Goal: Information Seeking & Learning: Check status

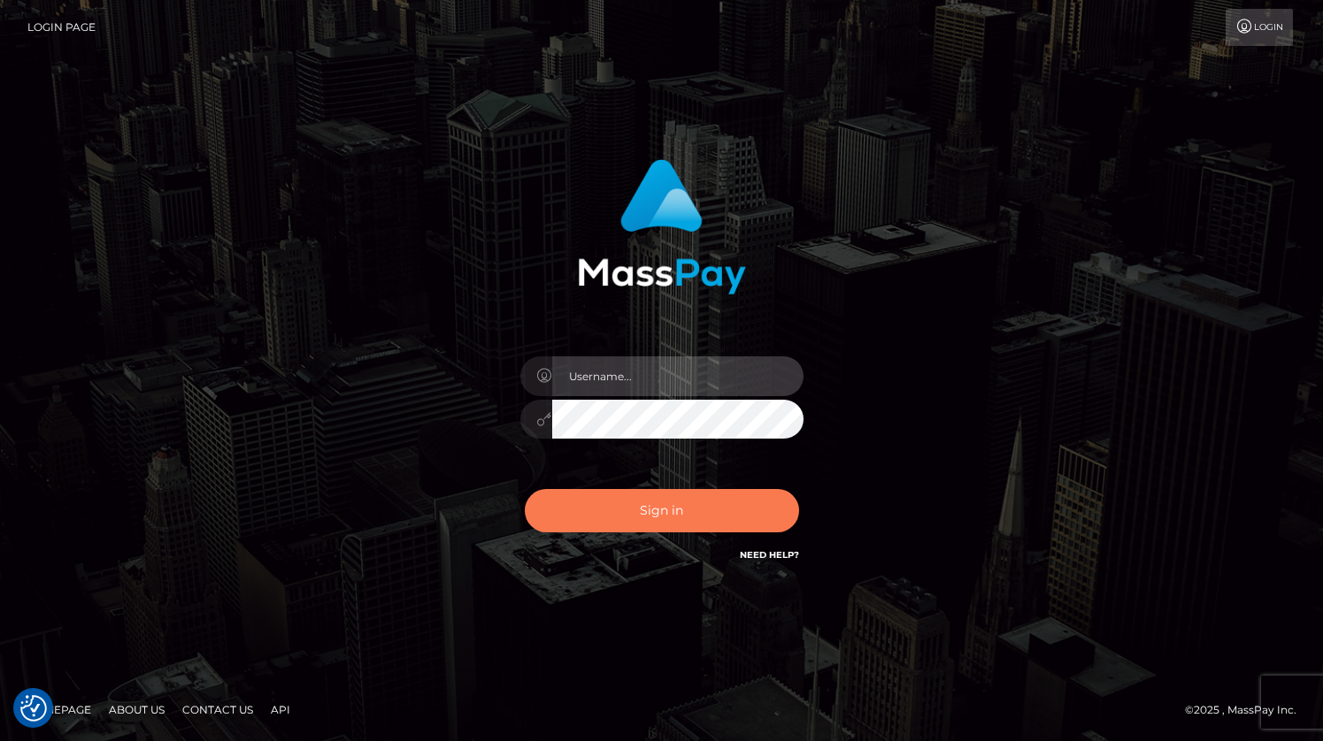
type input "grace.rush"
click at [606, 522] on button "Sign in" at bounding box center [662, 510] width 274 height 43
type input "grace.rush"
click at [756, 499] on button "Sign in" at bounding box center [662, 510] width 274 height 43
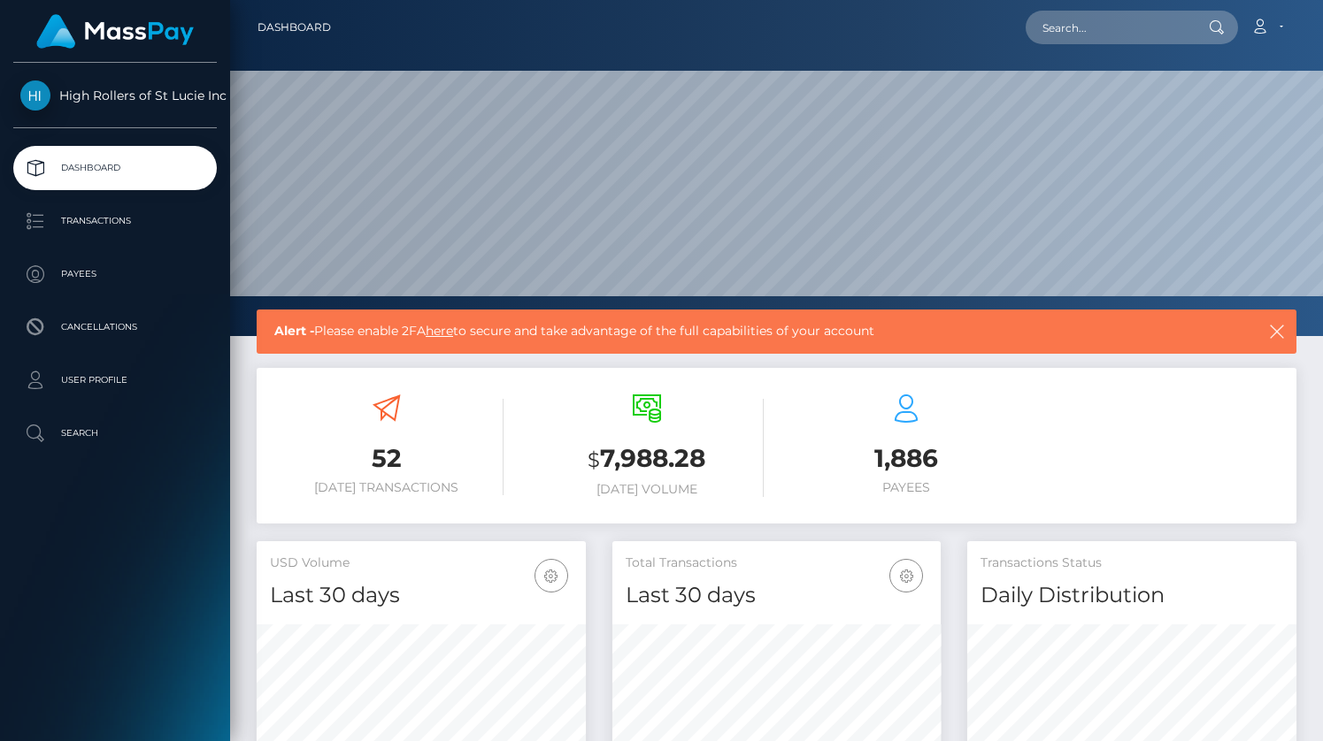
scroll to position [313, 329]
click at [157, 209] on p "Transactions" at bounding box center [114, 221] width 189 height 27
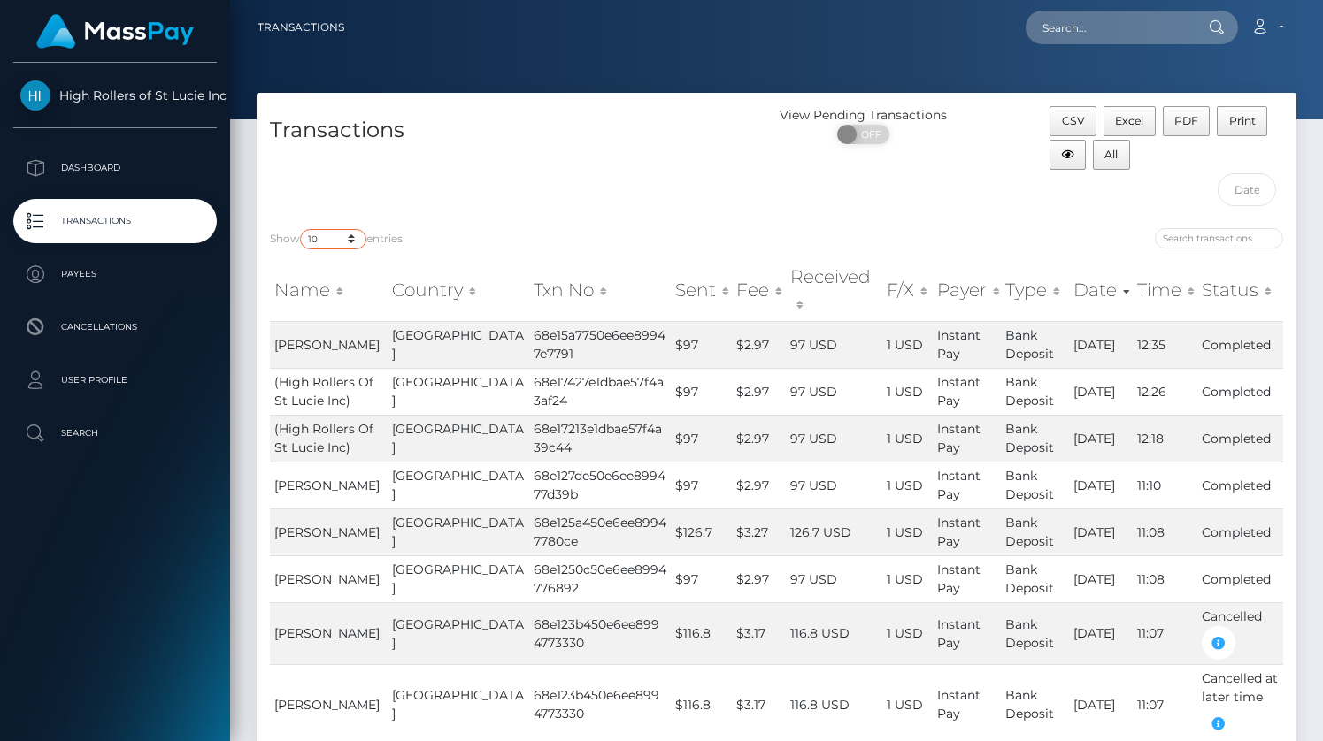
click at [331, 236] on select "10 25 50 100 250 500 1,000 3,500" at bounding box center [333, 239] width 66 height 20
select select "3500"
click at [302, 229] on select "10 25 50 100 250 500 1,000 3,500" at bounding box center [333, 239] width 66 height 20
click at [534, 180] on div "Transactions" at bounding box center [517, 160] width 520 height 109
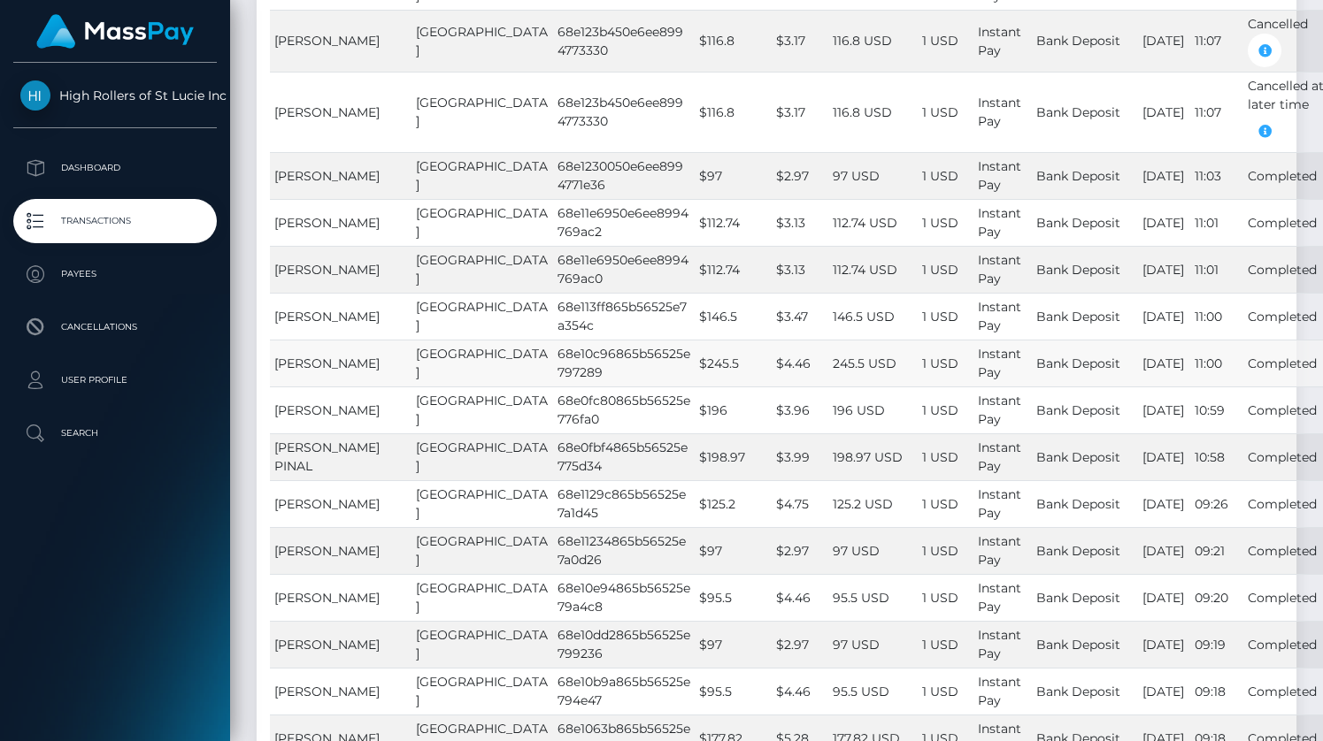
scroll to position [5790, 0]
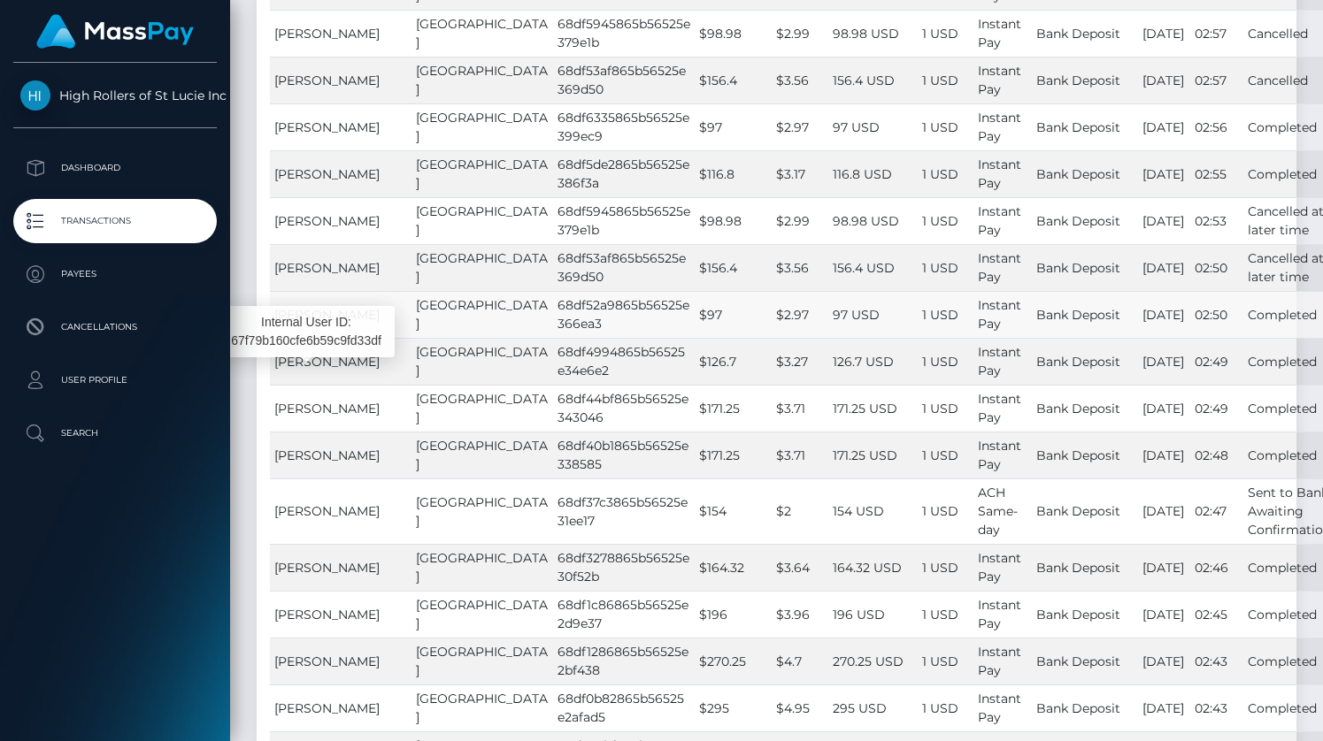
click at [318, 323] on span "Chaen Loz" at bounding box center [326, 315] width 105 height 16
click at [412, 338] on td "United States" at bounding box center [482, 314] width 142 height 47
click at [363, 338] on td "Chaen Loz" at bounding box center [341, 314] width 142 height 47
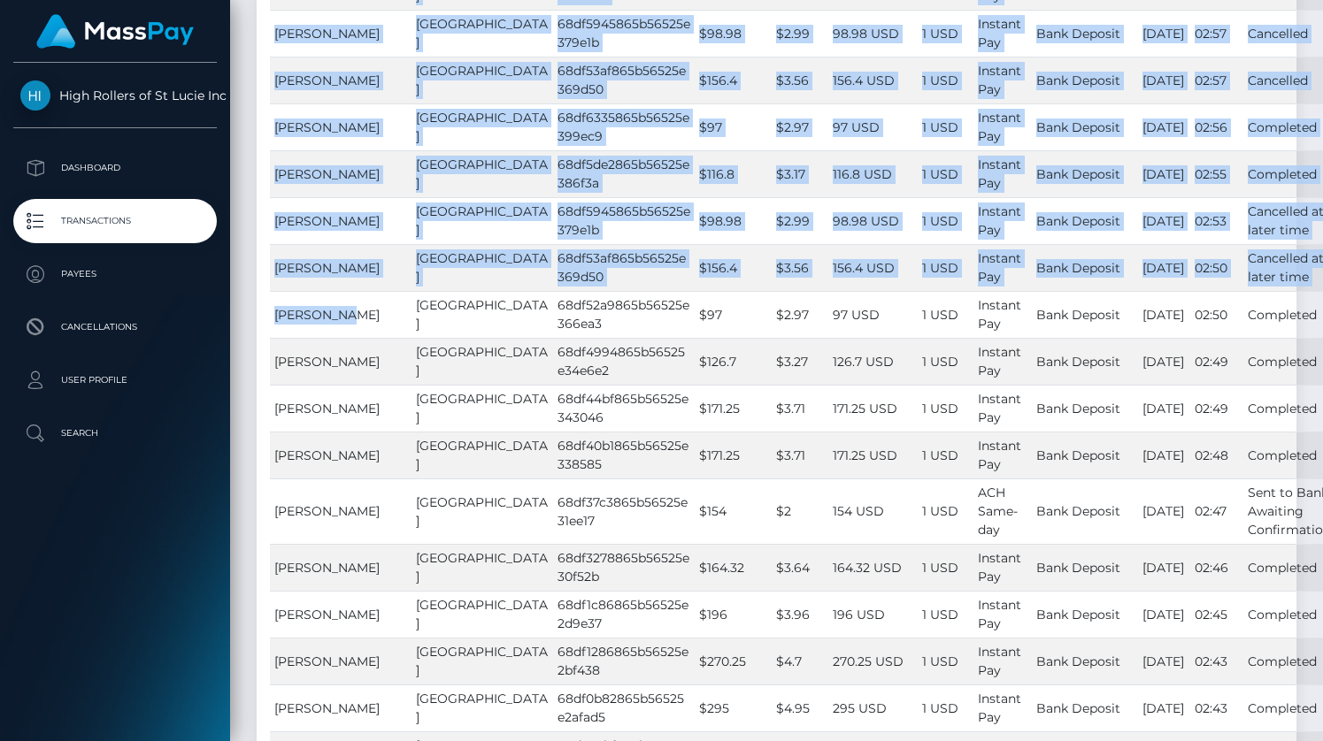
drag, startPoint x: 363, startPoint y: 364, endPoint x: 268, endPoint y: 371, distance: 94.9
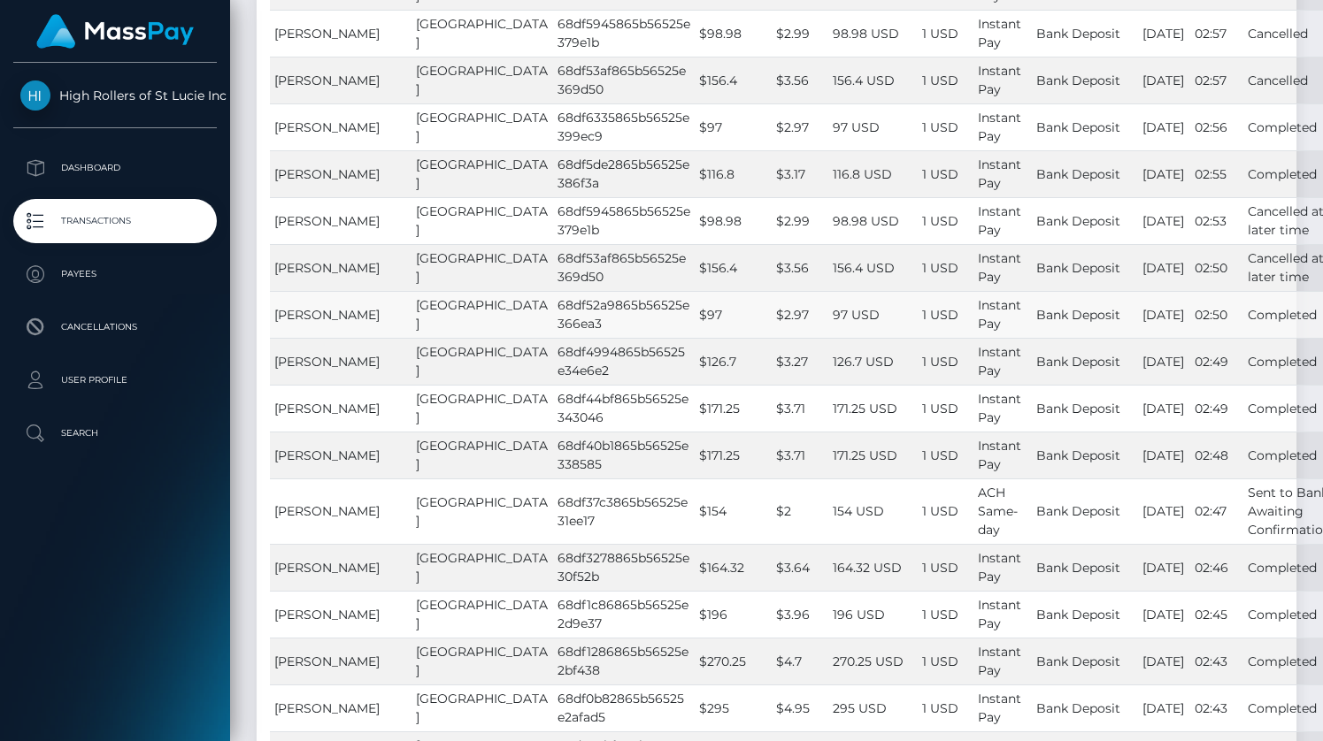
click at [272, 338] on td "Chaen Loz" at bounding box center [341, 314] width 142 height 47
drag, startPoint x: 272, startPoint y: 371, endPoint x: 343, endPoint y: 371, distance: 71.7
click at [343, 338] on td "Chaen Loz" at bounding box center [341, 314] width 142 height 47
copy span "Chaen Loz"
click at [553, 338] on td "68df52a9865b56525e366ea3" at bounding box center [624, 314] width 142 height 47
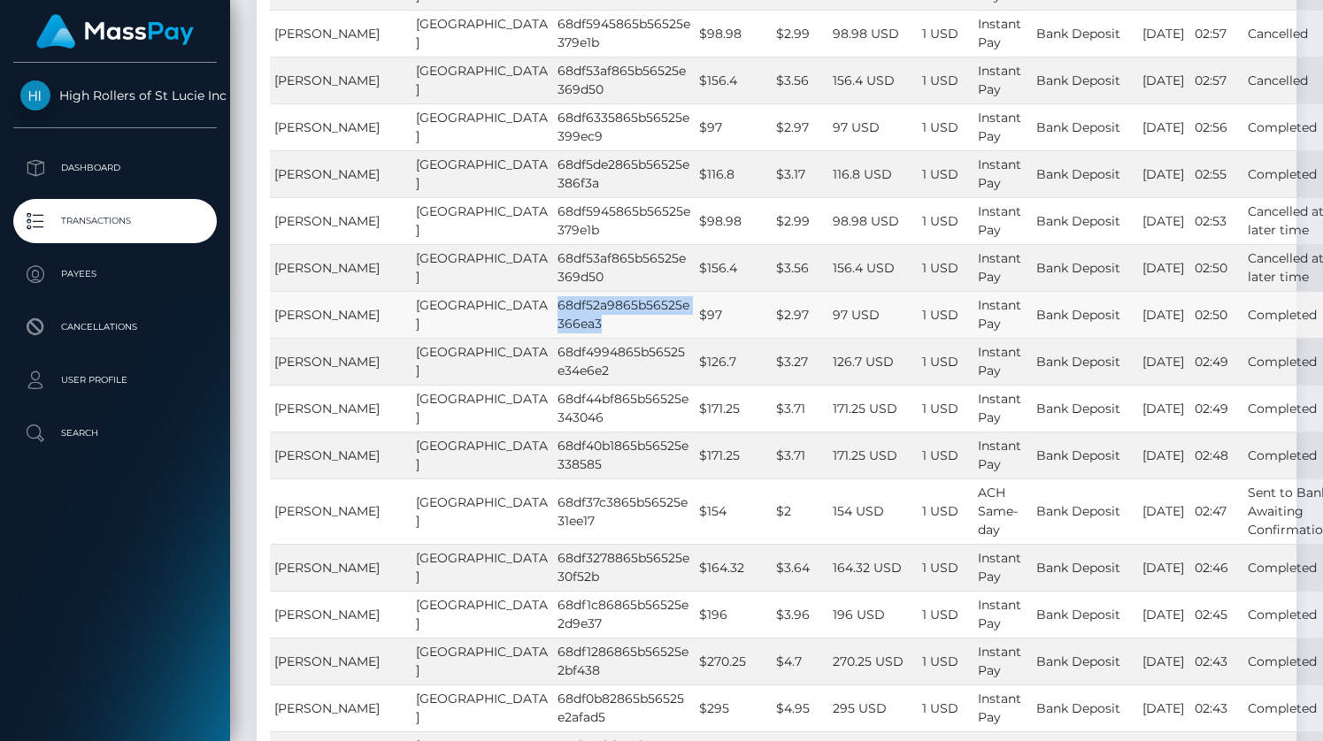
click at [553, 338] on td "68df52a9865b56525e366ea3" at bounding box center [624, 314] width 142 height 47
copy td "68df52a9865b56525e366ea3"
